Goal: Task Accomplishment & Management: Complete application form

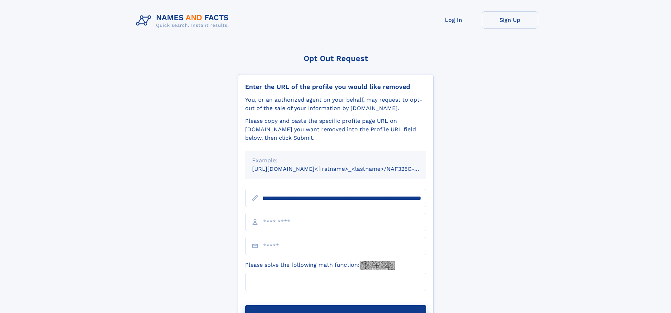
scroll to position [0, 80]
type input "**********"
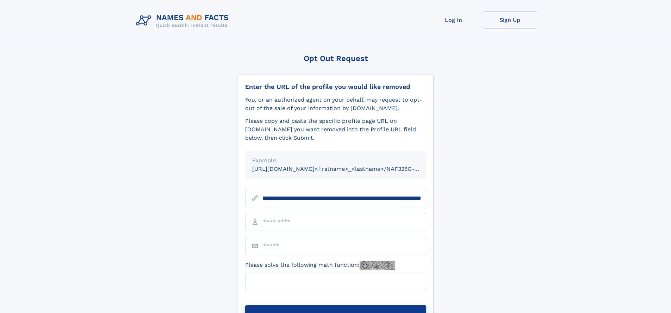
scroll to position [0, 80]
type input "**********"
